Goal: Find contact information: Obtain details needed to contact an individual or organization

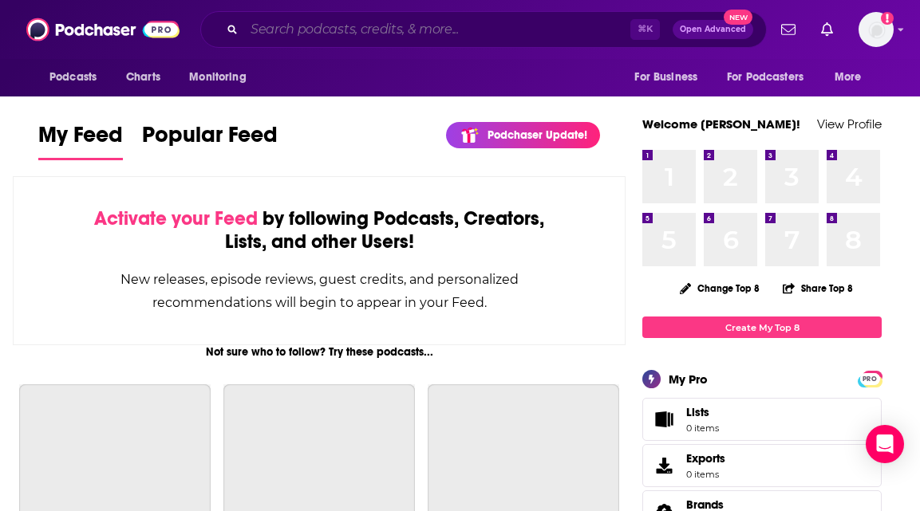
click at [470, 20] on input "Search podcasts, credits, & more..." at bounding box center [437, 30] width 386 height 26
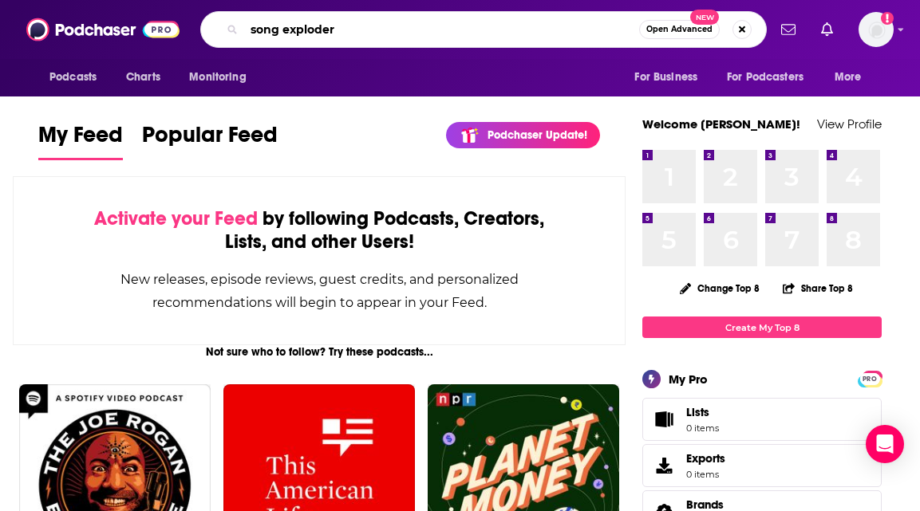
type input "song exploder"
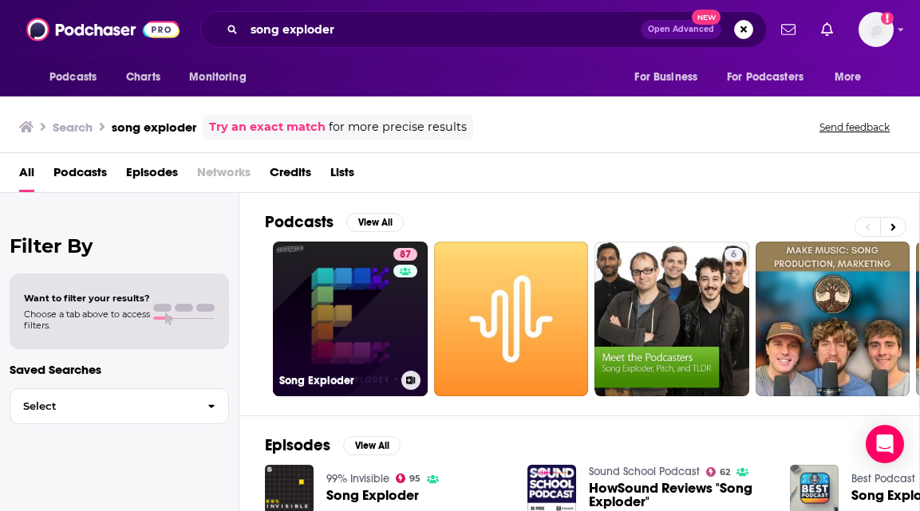
click at [346, 331] on link "87 Song Exploder" at bounding box center [350, 319] width 155 height 155
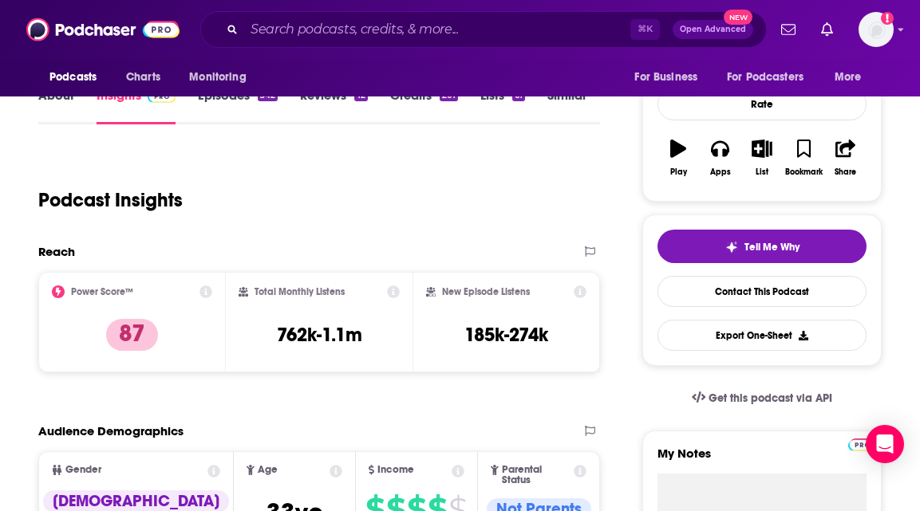
scroll to position [219, 0]
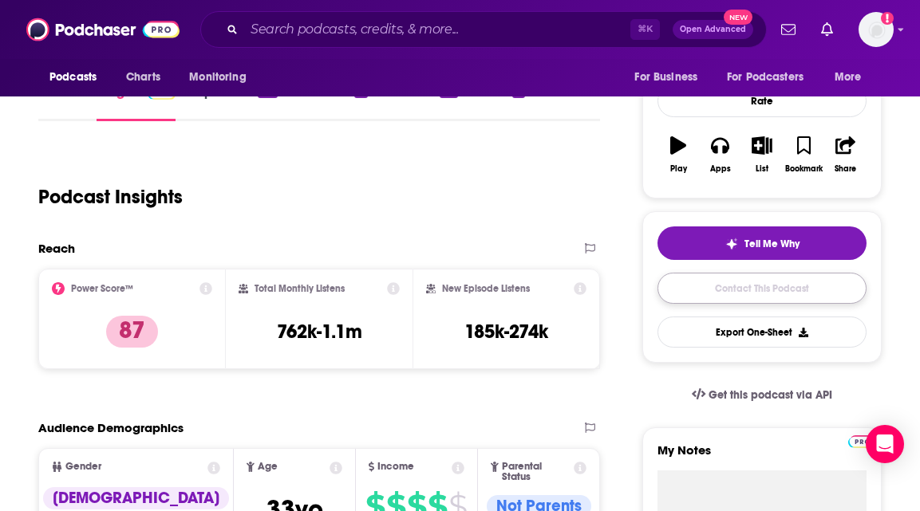
click at [760, 294] on link "Contact This Podcast" at bounding box center [761, 288] width 209 height 31
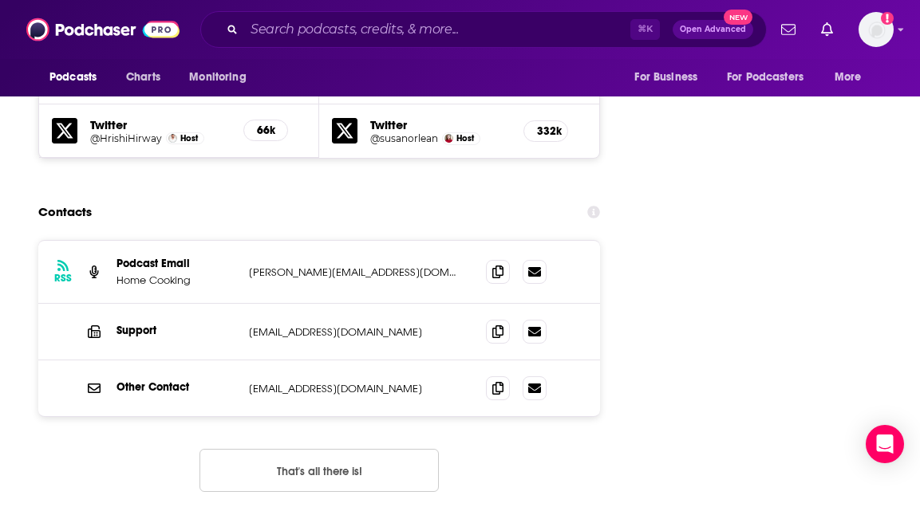
scroll to position [1979, 0]
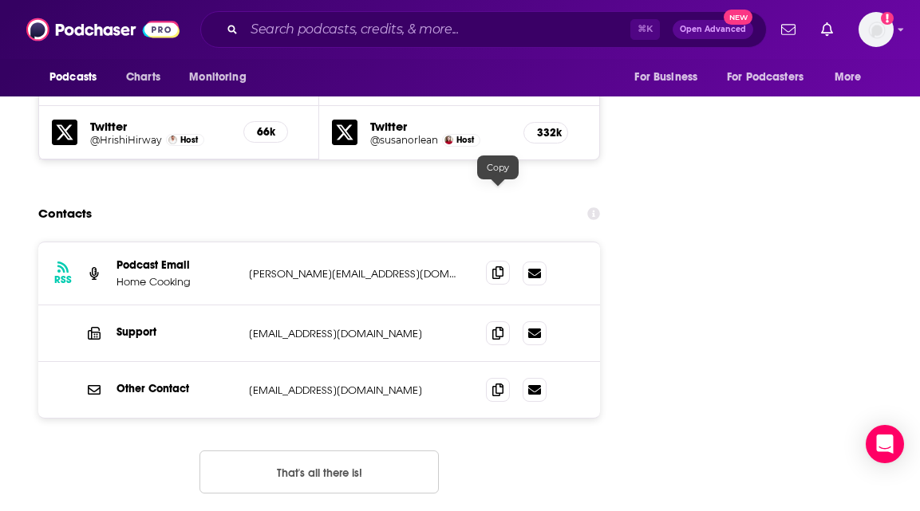
click at [499, 266] on icon at bounding box center [497, 272] width 11 height 13
click at [499, 326] on icon at bounding box center [497, 332] width 11 height 13
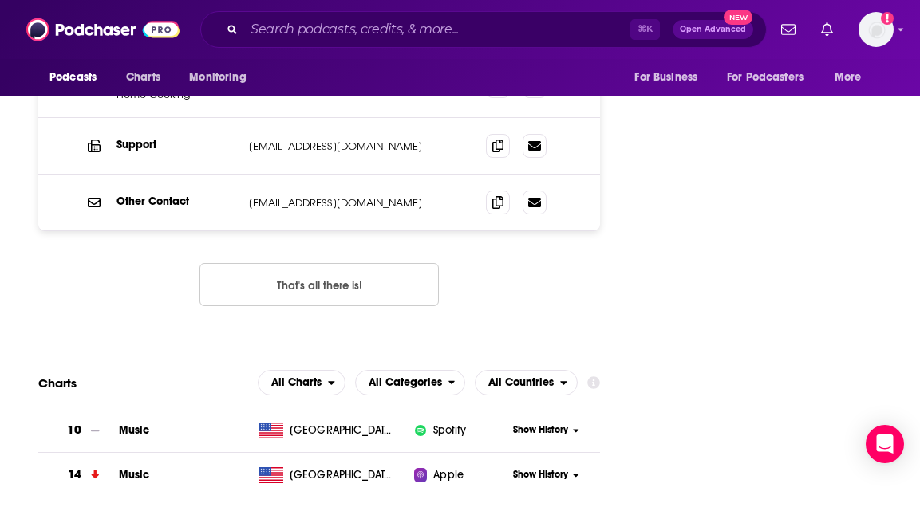
scroll to position [2166, 0]
